Goal: Task Accomplishment & Management: Manage account settings

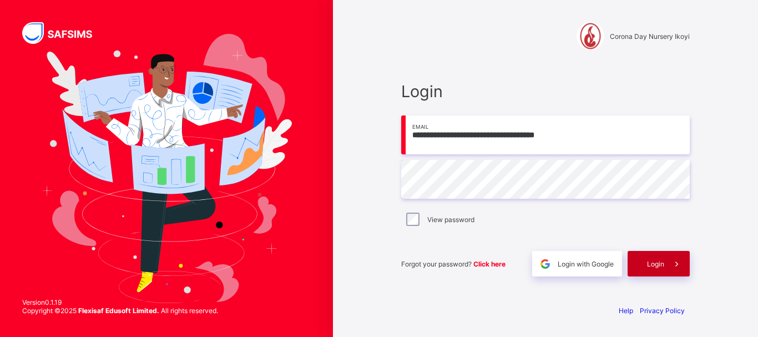
type input "**********"
click at [661, 261] on span "Login" at bounding box center [655, 264] width 17 height 8
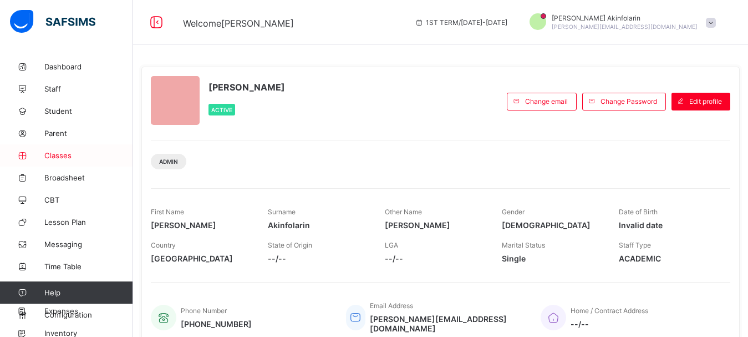
click at [63, 152] on span "Classes" at bounding box center [88, 155] width 89 height 9
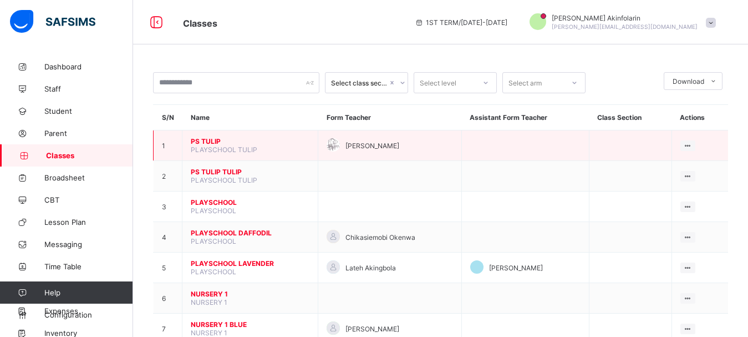
click at [206, 145] on span "PS TULIP" at bounding box center [250, 141] width 119 height 8
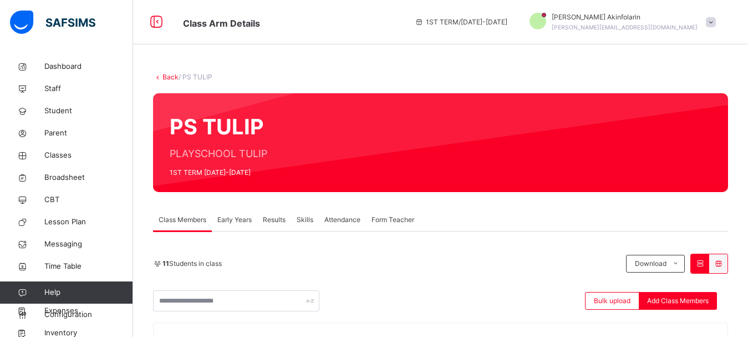
click at [351, 217] on span "Attendance" at bounding box center [343, 220] width 36 height 10
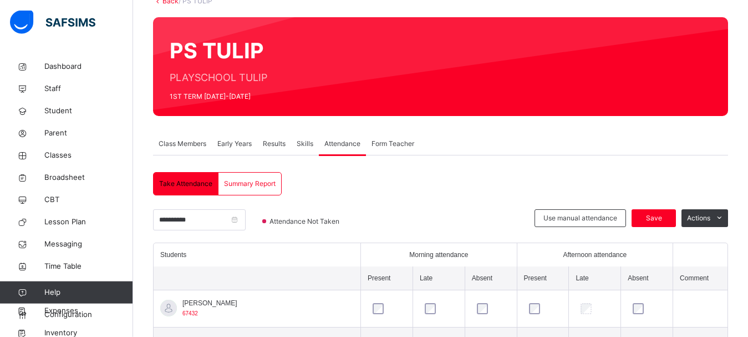
scroll to position [113, 0]
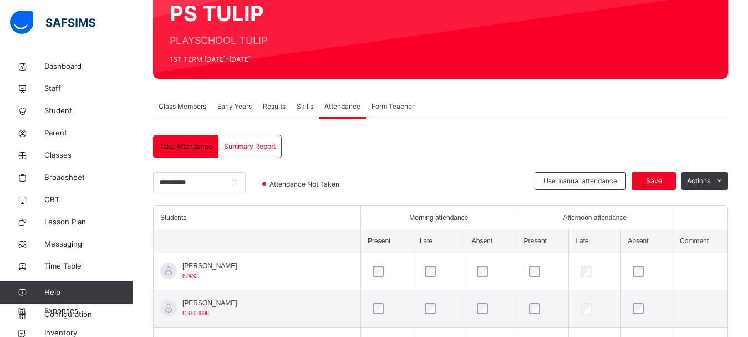
click at [259, 147] on span "Summary Report" at bounding box center [250, 146] width 52 height 10
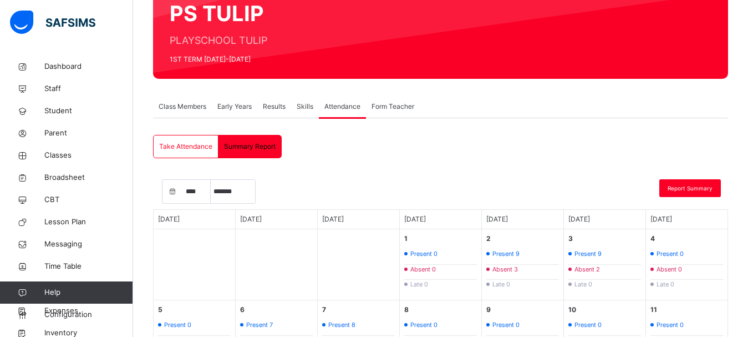
click at [195, 143] on span "Take Attendance" at bounding box center [185, 146] width 53 height 10
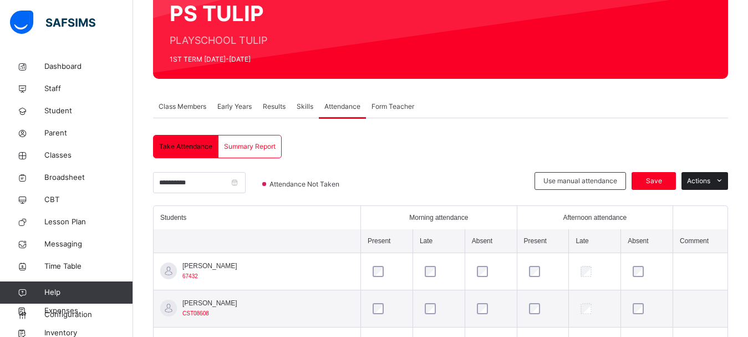
click at [724, 183] on icon at bounding box center [720, 180] width 8 height 9
click at [66, 64] on span "Dashboard" at bounding box center [88, 66] width 89 height 11
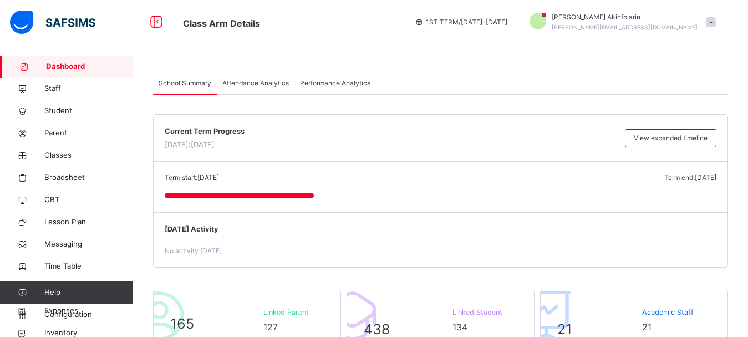
click at [259, 82] on span "Attendance Analytics" at bounding box center [255, 83] width 67 height 10
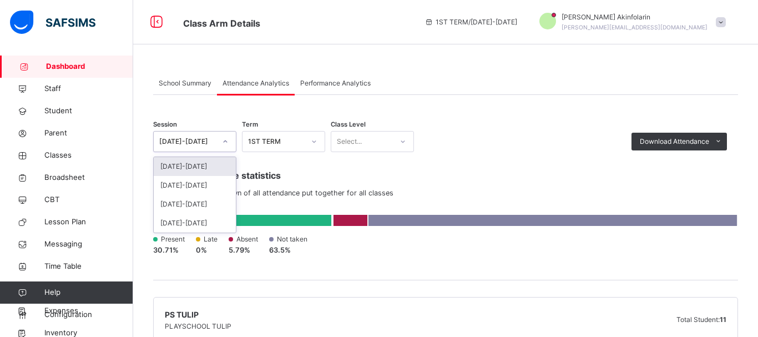
click at [224, 140] on icon at bounding box center [225, 141] width 7 height 11
click at [194, 185] on div "[DATE]-[DATE]" at bounding box center [195, 185] width 82 height 19
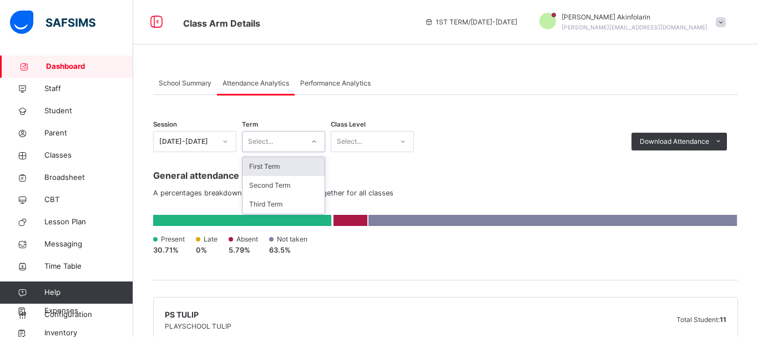
click at [270, 141] on div "Select..." at bounding box center [260, 141] width 25 height 21
click at [275, 168] on div "First Term" at bounding box center [283, 166] width 82 height 19
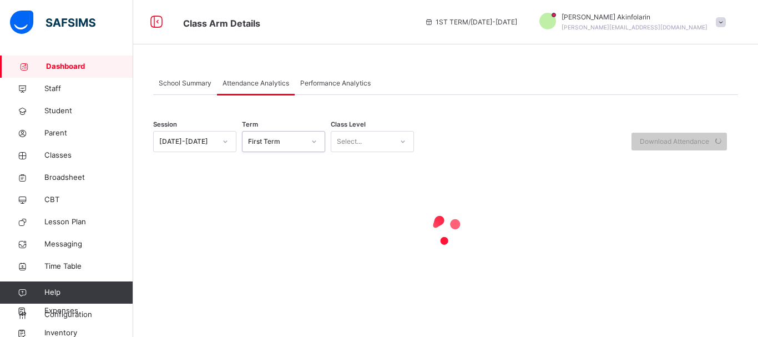
click at [394, 145] on div at bounding box center [402, 142] width 19 height 18
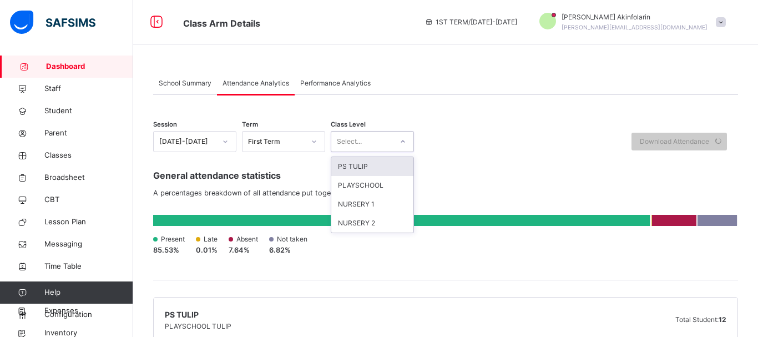
click at [375, 164] on div "PS TULIP" at bounding box center [372, 166] width 82 height 19
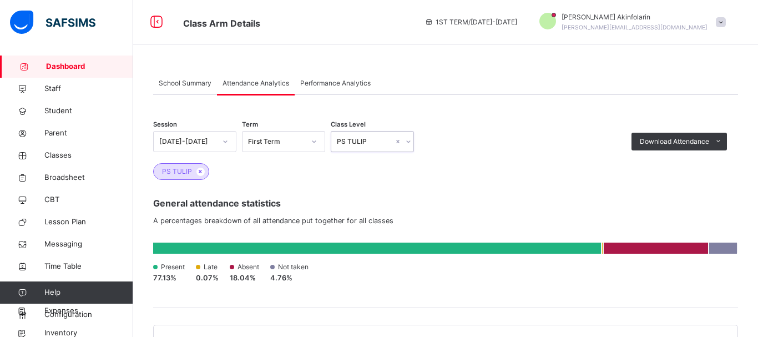
click at [374, 143] on div "PS TULIP" at bounding box center [365, 141] width 57 height 10
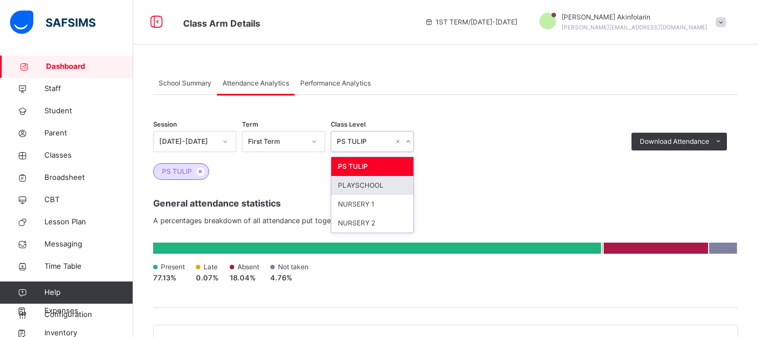
click at [367, 182] on div "PLAYSCHOOL" at bounding box center [372, 185] width 82 height 19
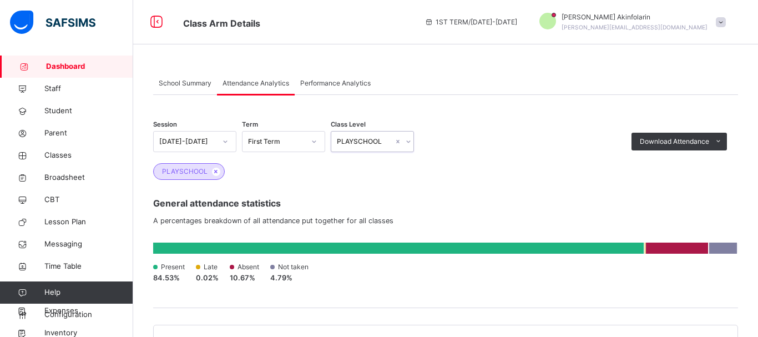
click at [363, 140] on div "PLAYSCHOOL" at bounding box center [365, 141] width 57 height 10
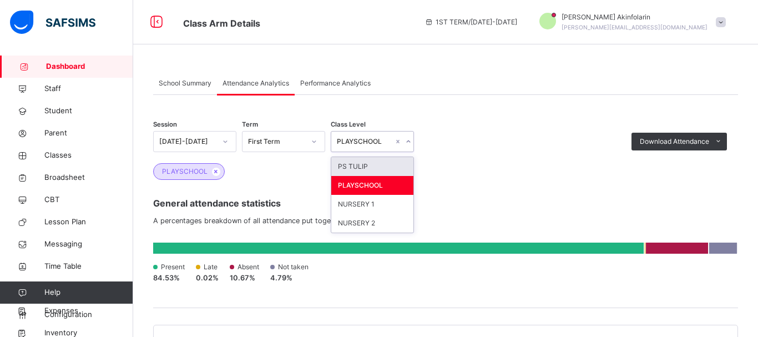
click at [369, 161] on div "PS TULIP" at bounding box center [372, 166] width 82 height 19
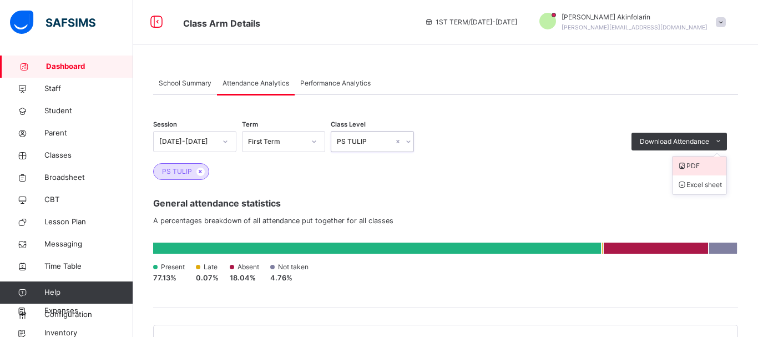
click at [693, 166] on li "PDF" at bounding box center [699, 165] width 54 height 19
click at [374, 137] on div "PS TULIP" at bounding box center [365, 141] width 57 height 10
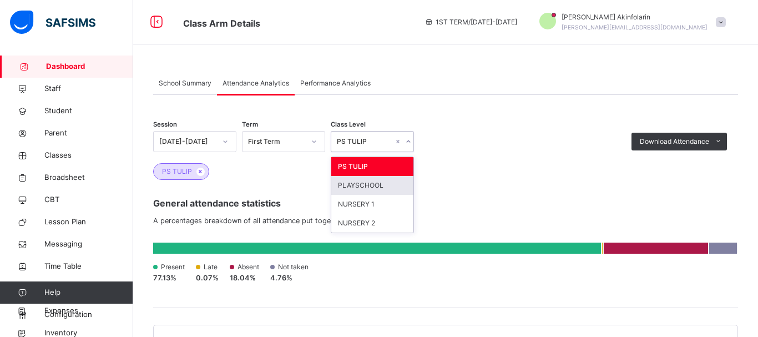
click at [366, 184] on div "PLAYSCHOOL" at bounding box center [372, 185] width 82 height 19
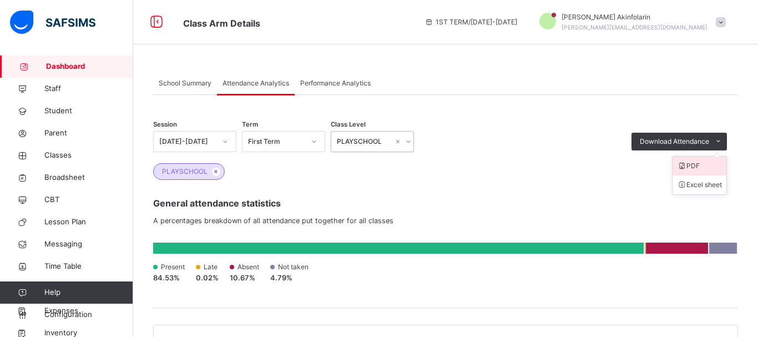
click at [692, 166] on li "PDF" at bounding box center [699, 165] width 54 height 19
click at [711, 140] on span at bounding box center [718, 142] width 18 height 18
click at [701, 184] on li "Excel sheet" at bounding box center [699, 184] width 54 height 19
click at [691, 187] on li "Excel sheet" at bounding box center [699, 184] width 54 height 19
click at [406, 144] on icon at bounding box center [408, 141] width 7 height 11
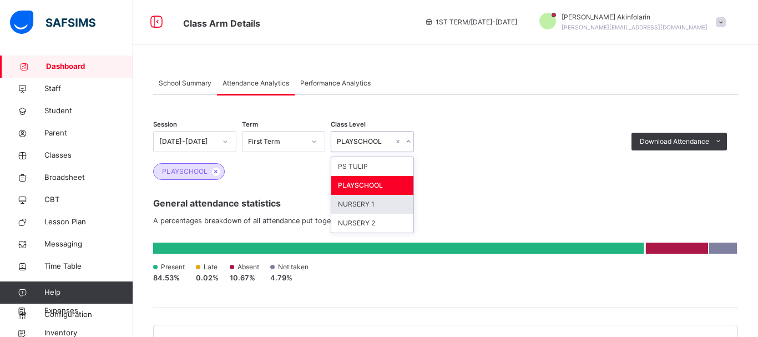
click at [376, 204] on div "NURSERY 1" at bounding box center [372, 204] width 82 height 19
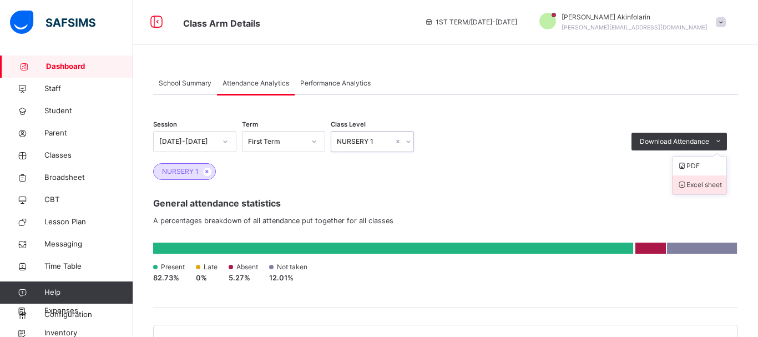
click at [706, 182] on li "Excel sheet" at bounding box center [699, 184] width 54 height 19
click at [409, 143] on icon at bounding box center [408, 141] width 7 height 11
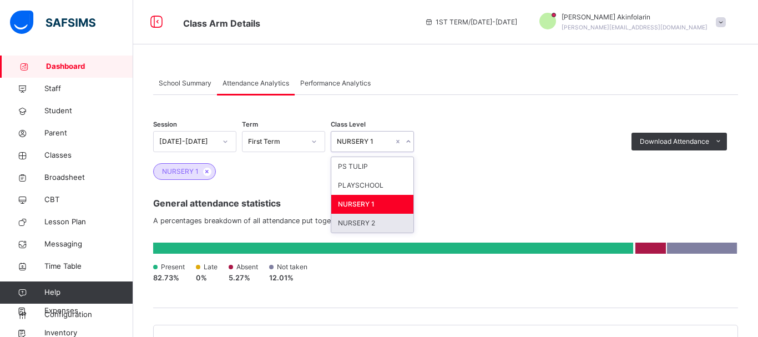
click at [367, 222] on div "NURSERY 2" at bounding box center [372, 223] width 82 height 19
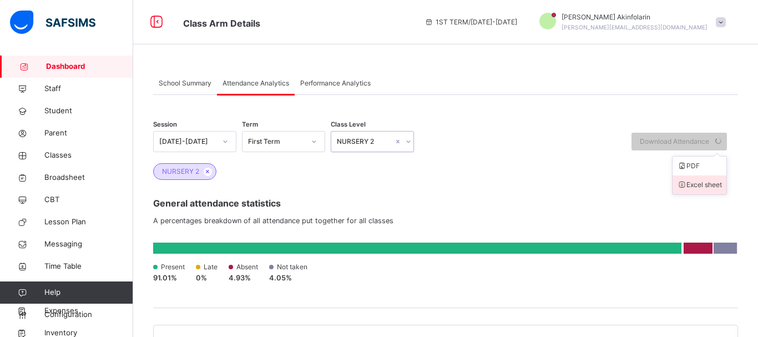
click at [701, 182] on li "Excel sheet" at bounding box center [699, 184] width 54 height 19
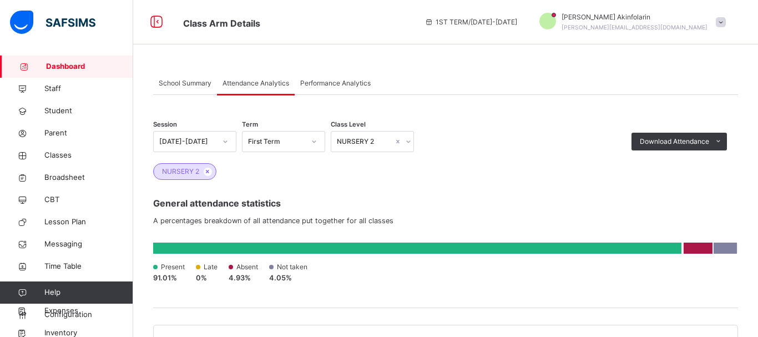
click at [267, 142] on div "First Term" at bounding box center [276, 141] width 57 height 10
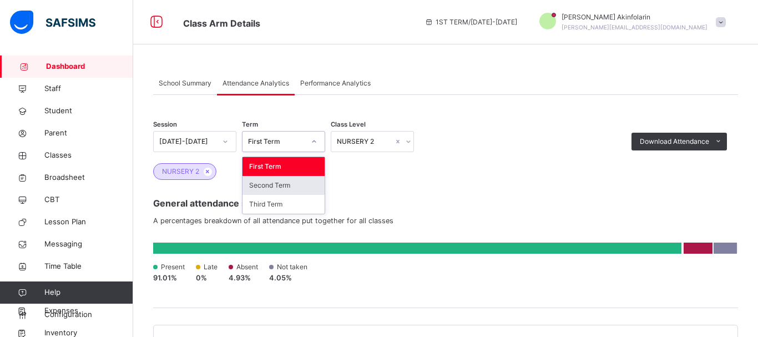
click at [272, 184] on div "Second Term" at bounding box center [283, 185] width 82 height 19
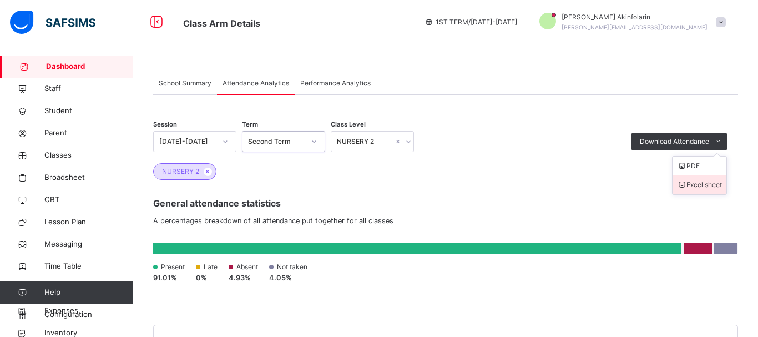
click at [707, 181] on li "Excel sheet" at bounding box center [699, 184] width 54 height 19
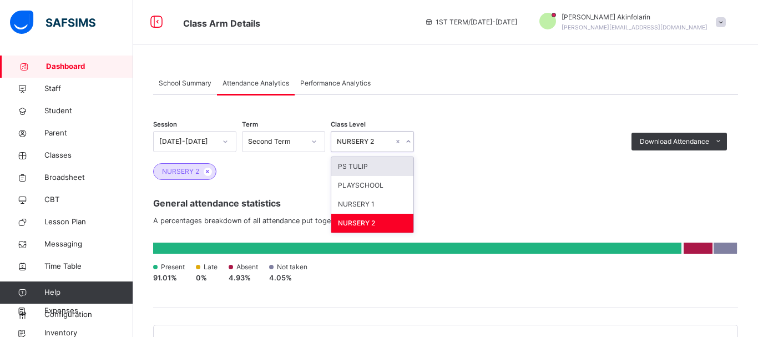
click at [408, 144] on icon at bounding box center [408, 141] width 7 height 11
click at [374, 201] on div "NURSERY 1" at bounding box center [372, 204] width 82 height 19
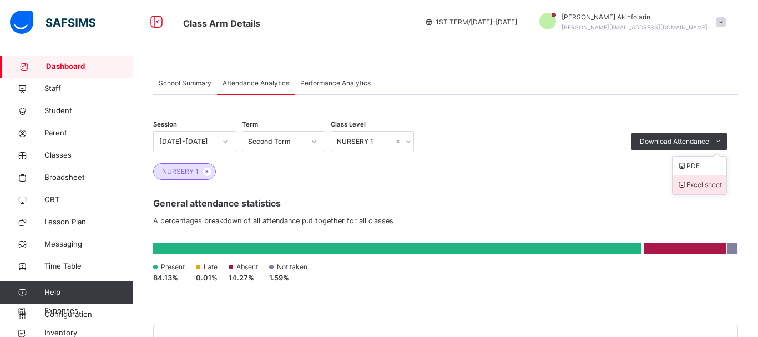
click at [696, 183] on li "Excel sheet" at bounding box center [699, 184] width 54 height 19
click at [591, 208] on span "General attendance statistics" at bounding box center [445, 202] width 585 height 13
click at [367, 143] on div "NURSERY 1" at bounding box center [365, 141] width 57 height 10
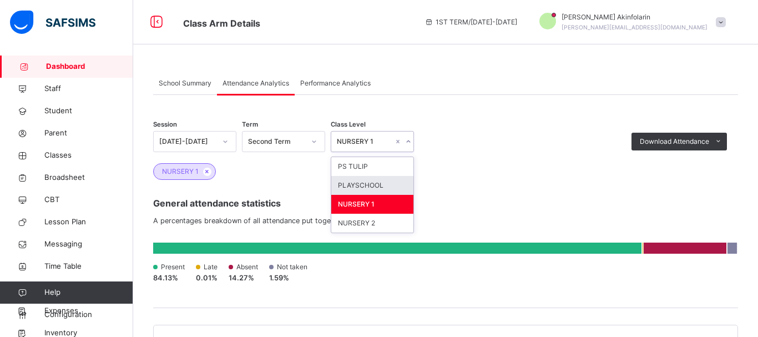
click at [368, 185] on div "PLAYSCHOOL" at bounding box center [372, 185] width 82 height 19
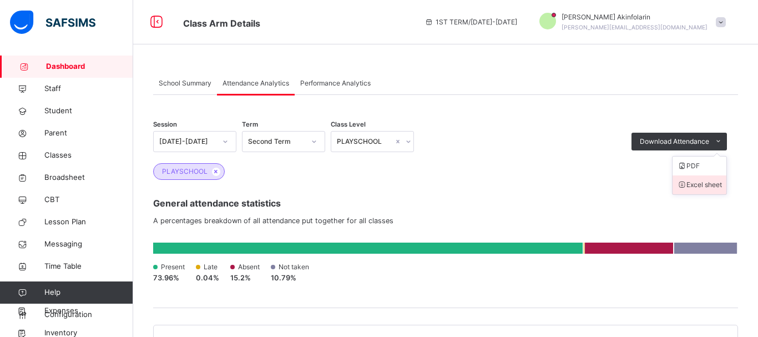
click at [701, 186] on li "Excel sheet" at bounding box center [699, 184] width 54 height 19
click at [362, 139] on div "PLAYSCHOOL" at bounding box center [365, 141] width 57 height 10
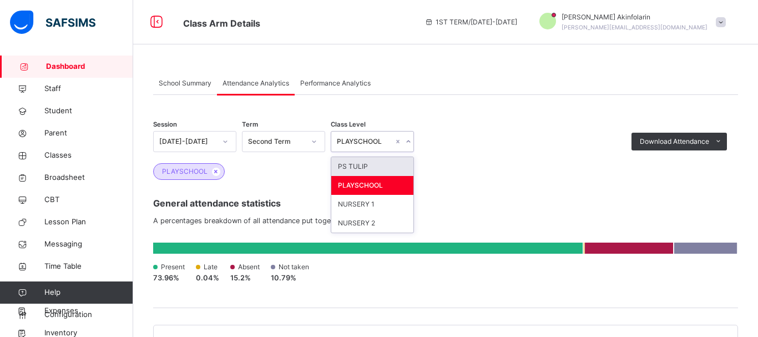
click at [362, 165] on div "PS TULIP" at bounding box center [372, 166] width 82 height 19
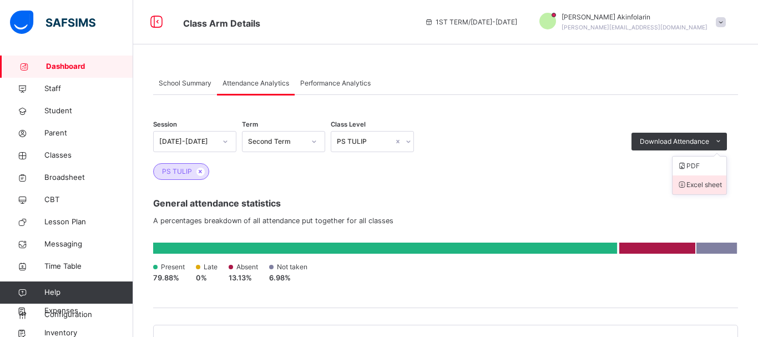
click at [696, 184] on li "Excel sheet" at bounding box center [699, 184] width 54 height 19
click at [566, 211] on span at bounding box center [445, 213] width 585 height 6
click at [290, 136] on div "Second Term" at bounding box center [272, 141] width 61 height 17
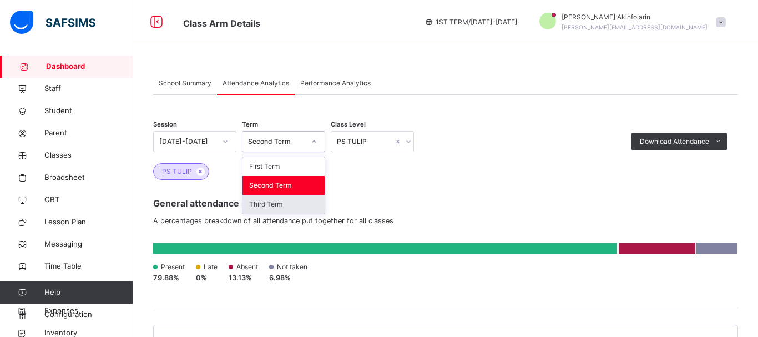
click at [278, 206] on div "Third Term" at bounding box center [283, 204] width 82 height 19
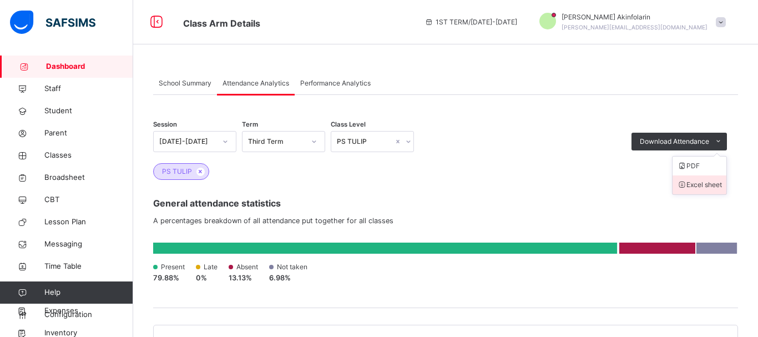
click at [684, 184] on li "Excel sheet" at bounding box center [699, 184] width 54 height 19
click at [361, 139] on div "PS TULIP" at bounding box center [365, 141] width 57 height 10
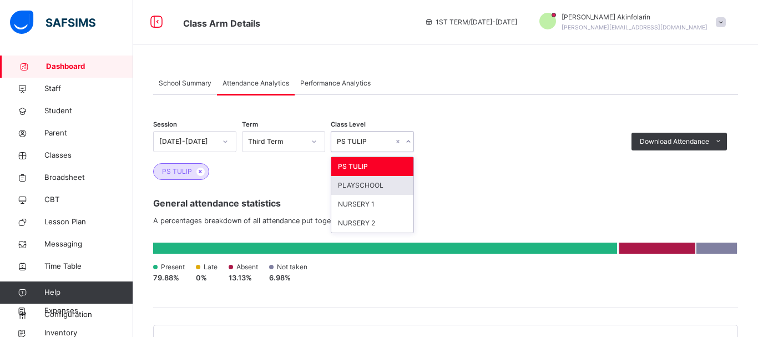
click at [367, 182] on div "PLAYSCHOOL" at bounding box center [372, 185] width 82 height 19
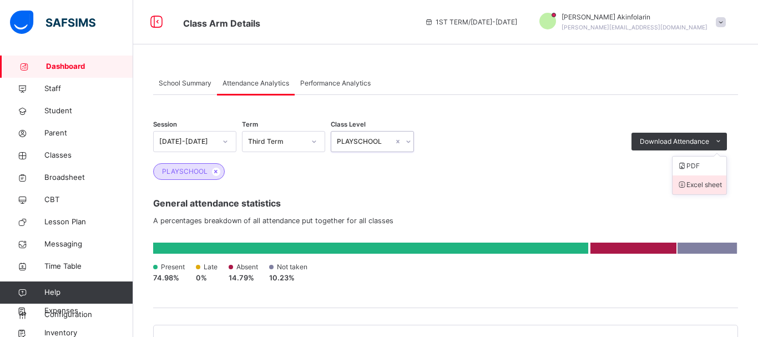
click at [711, 183] on li "Excel sheet" at bounding box center [699, 184] width 54 height 19
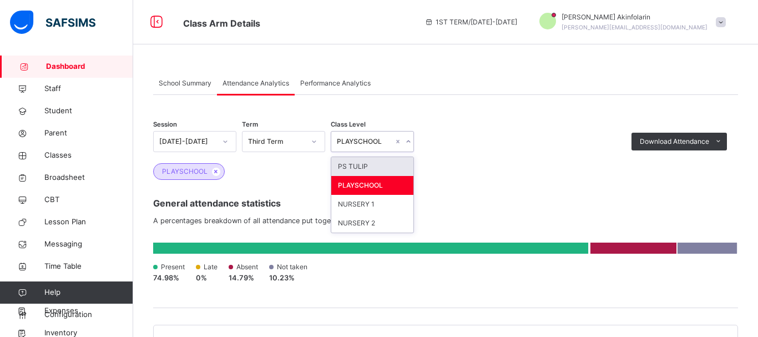
click at [371, 138] on div "PLAYSCHOOL" at bounding box center [365, 141] width 57 height 10
click at [363, 204] on div "NURSERY 1" at bounding box center [372, 204] width 82 height 19
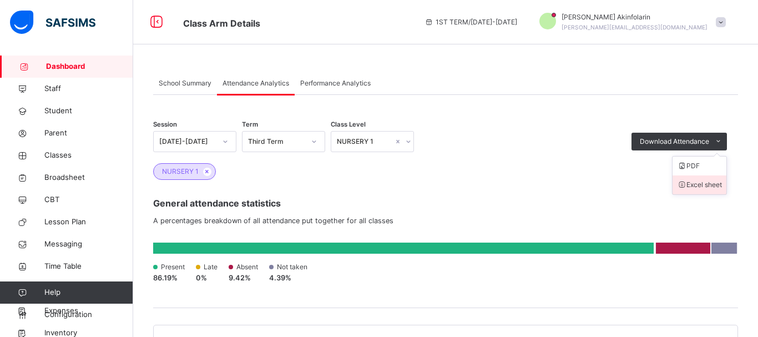
click at [703, 183] on li "Excel sheet" at bounding box center [699, 184] width 54 height 19
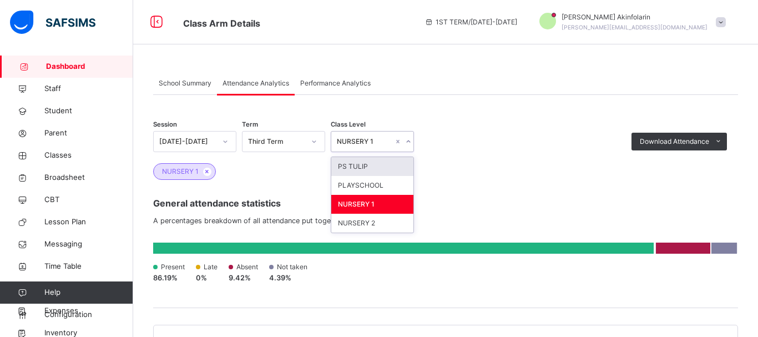
click at [378, 139] on div "NURSERY 1" at bounding box center [365, 141] width 57 height 10
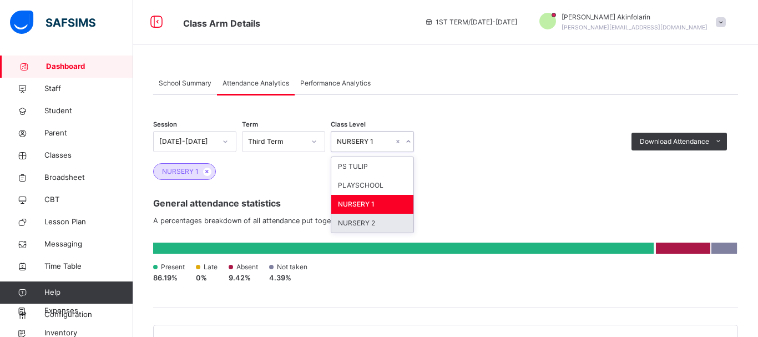
click at [373, 223] on div "NURSERY 2" at bounding box center [372, 223] width 82 height 19
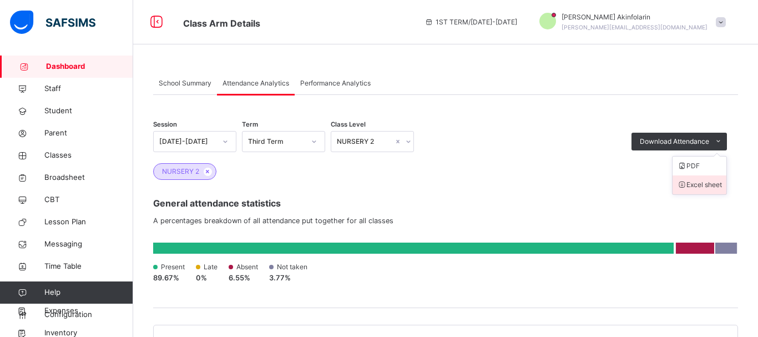
click at [687, 185] on li "Excel sheet" at bounding box center [699, 184] width 54 height 19
click at [317, 141] on icon at bounding box center [314, 141] width 7 height 11
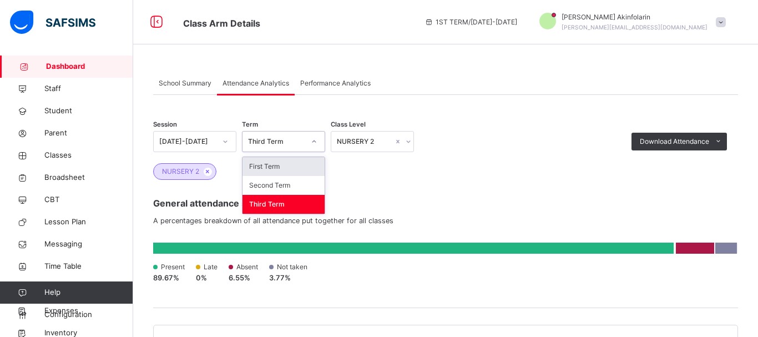
click at [291, 166] on div "First Term" at bounding box center [283, 166] width 82 height 19
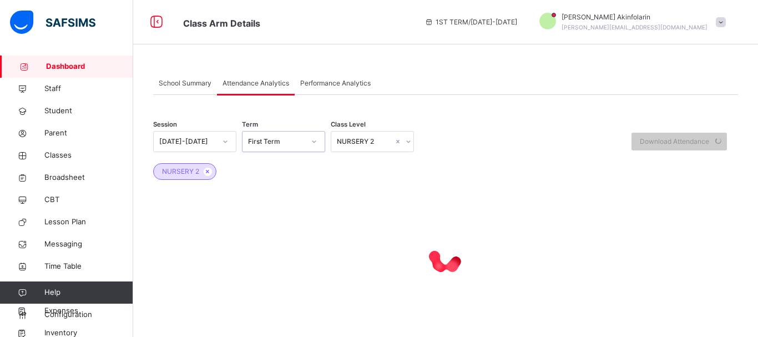
click at [367, 140] on div "NURSERY 2" at bounding box center [365, 141] width 57 height 10
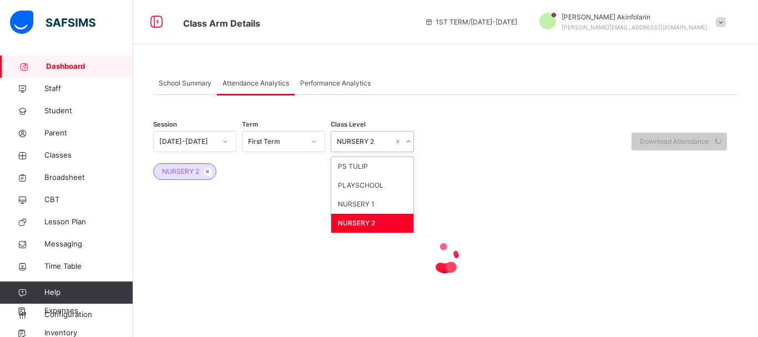
click at [361, 227] on div "NURSERY 2" at bounding box center [372, 223] width 82 height 19
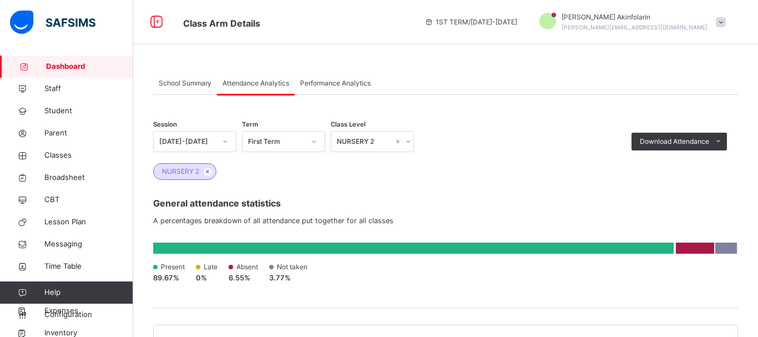
click at [278, 304] on div "General attendance statistics A percentages breakdown of all attendance put tog…" at bounding box center [445, 244] width 585 height 128
click at [685, 184] on li "Excel sheet" at bounding box center [699, 184] width 54 height 19
click at [358, 141] on div "NURSERY 2" at bounding box center [365, 141] width 57 height 10
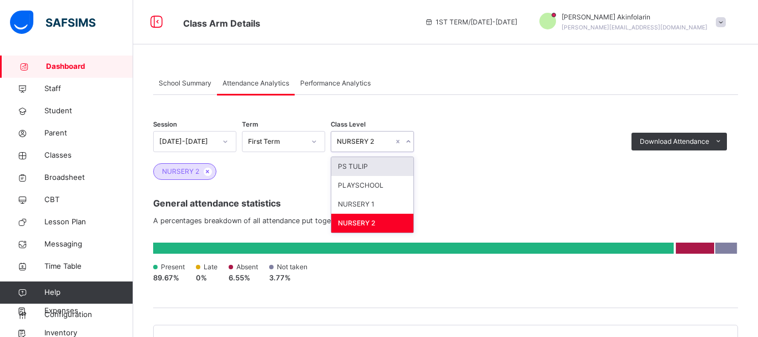
click at [360, 168] on div "PS TULIP" at bounding box center [372, 166] width 82 height 19
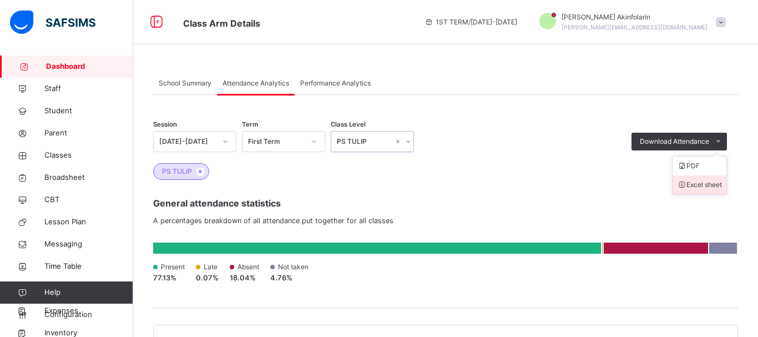
click at [707, 187] on li "Excel sheet" at bounding box center [699, 184] width 54 height 19
click at [59, 315] on span "Configuration" at bounding box center [88, 314] width 88 height 11
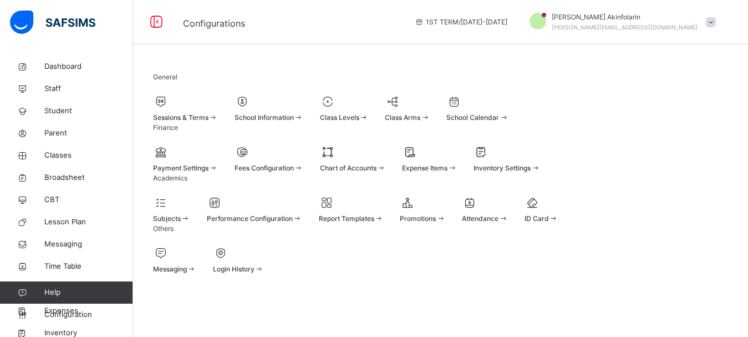
click at [445, 224] on div "Promotions" at bounding box center [422, 219] width 45 height 10
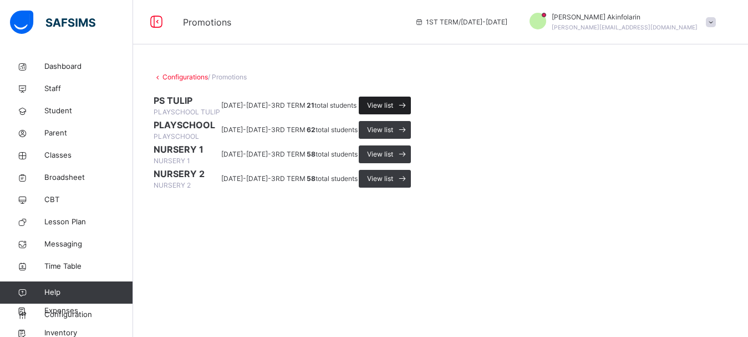
click at [408, 112] on icon at bounding box center [403, 105] width 12 height 13
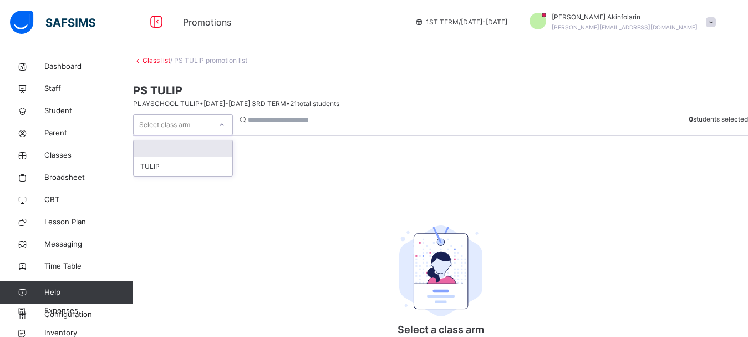
click at [225, 119] on icon at bounding box center [222, 124] width 7 height 11
click at [224, 140] on div at bounding box center [183, 148] width 99 height 17
